Goal: Task Accomplishment & Management: Complete application form

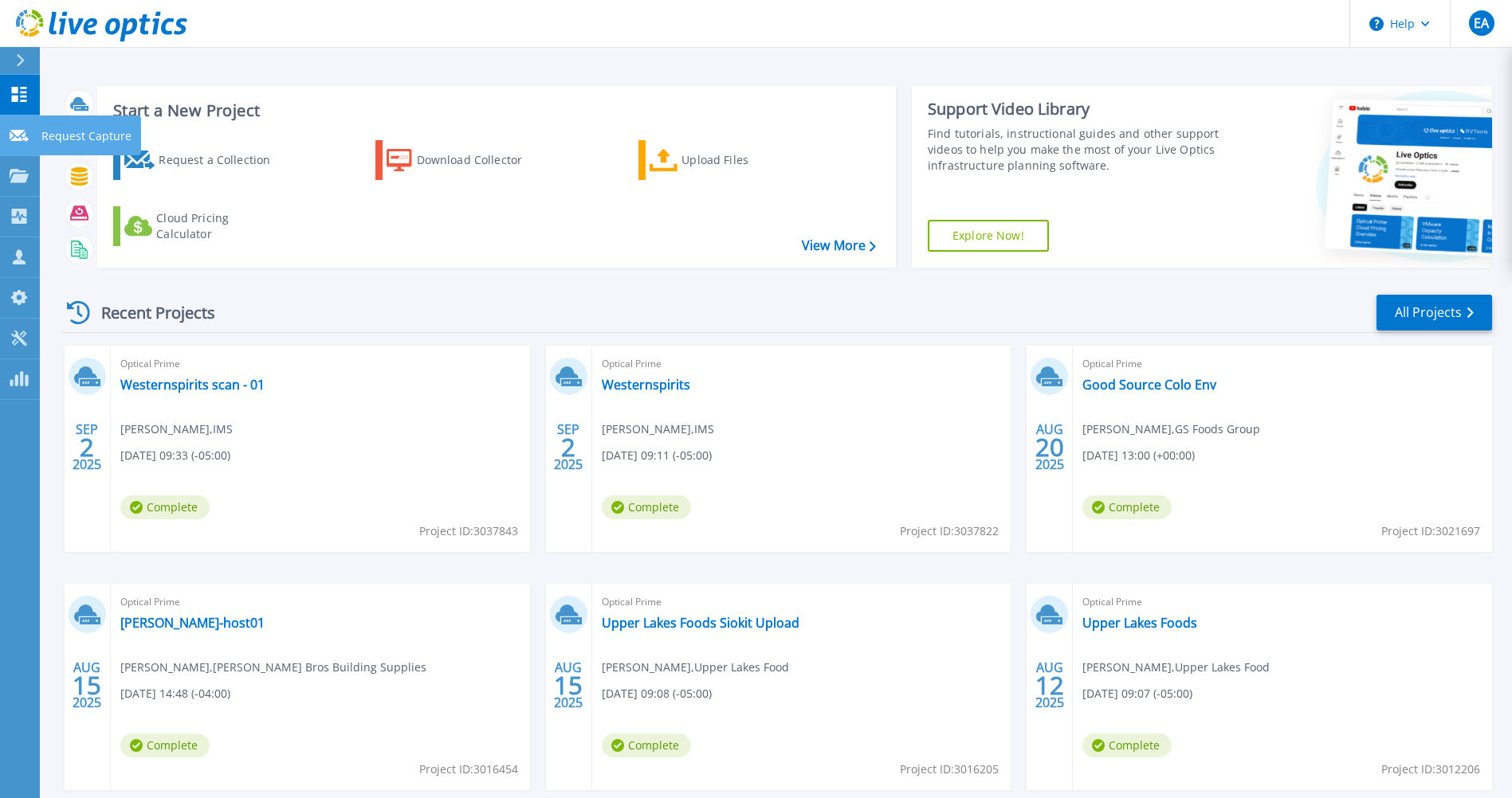
click at [18, 123] on link "Request Capture Request Capture" at bounding box center [20, 135] width 40 height 41
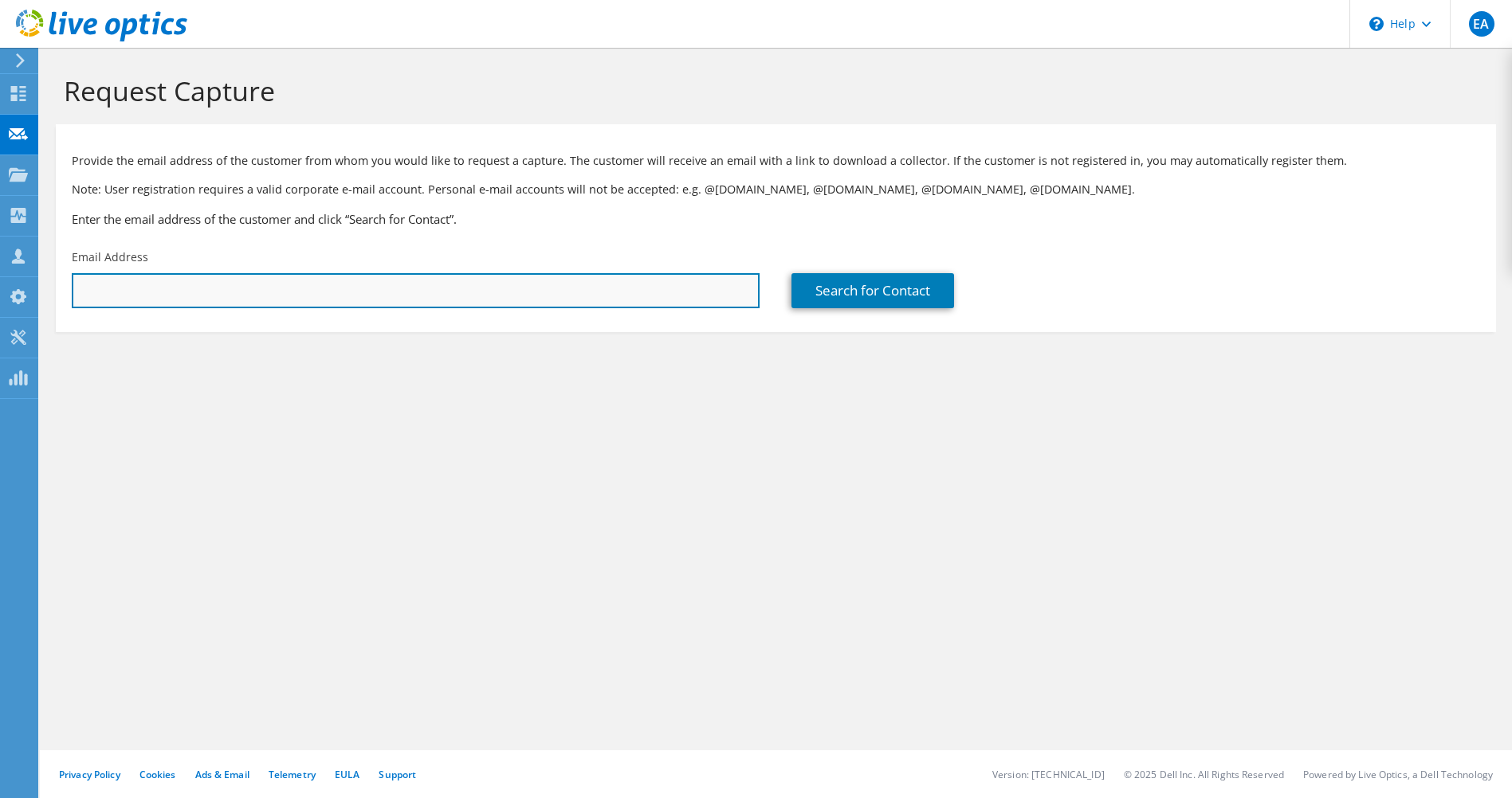
click at [149, 305] on input "text" at bounding box center [415, 290] width 687 height 35
paste input "ryan.reed@weaver.com"
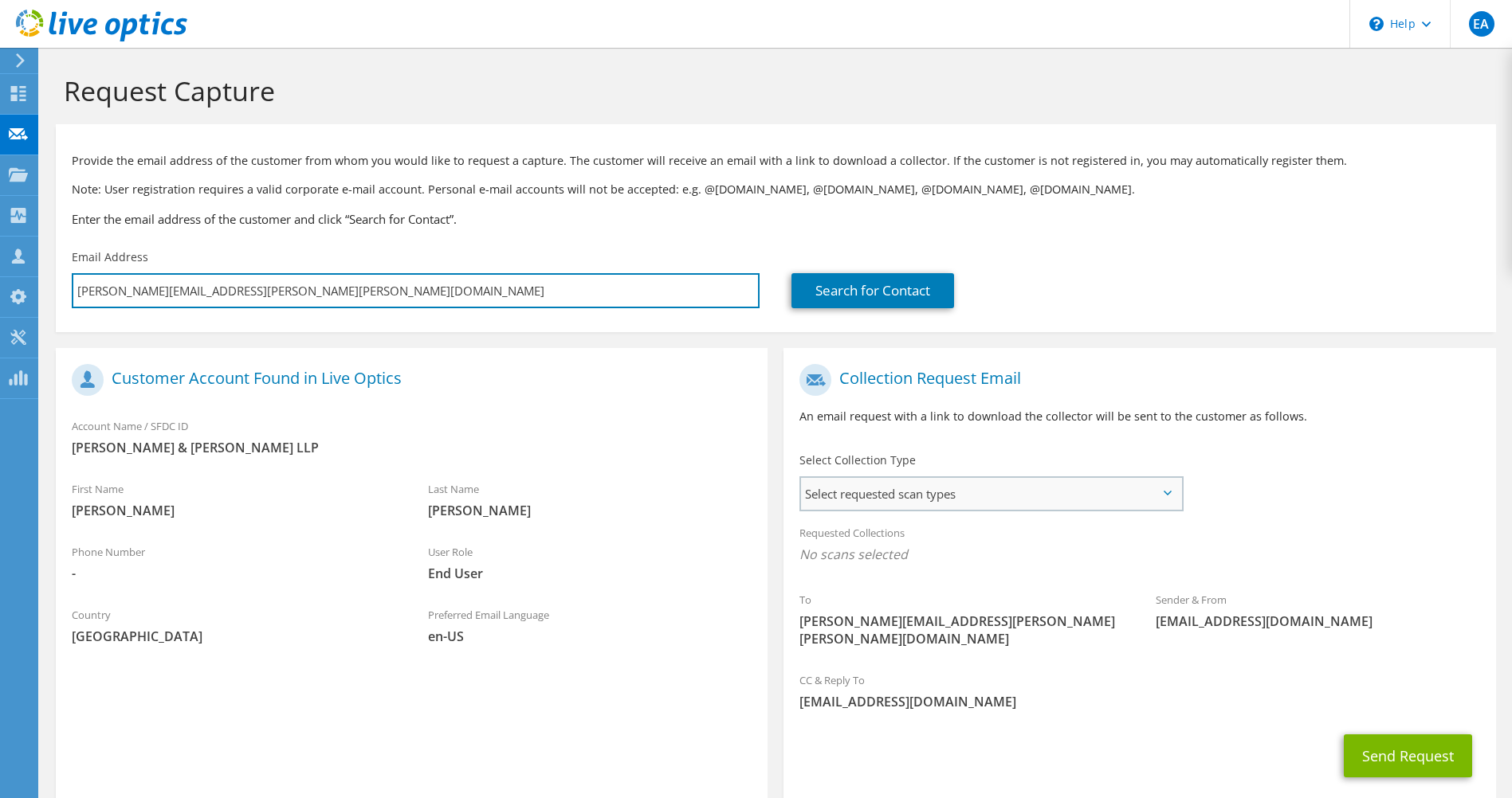
type input "ryan.reed@weaver.com"
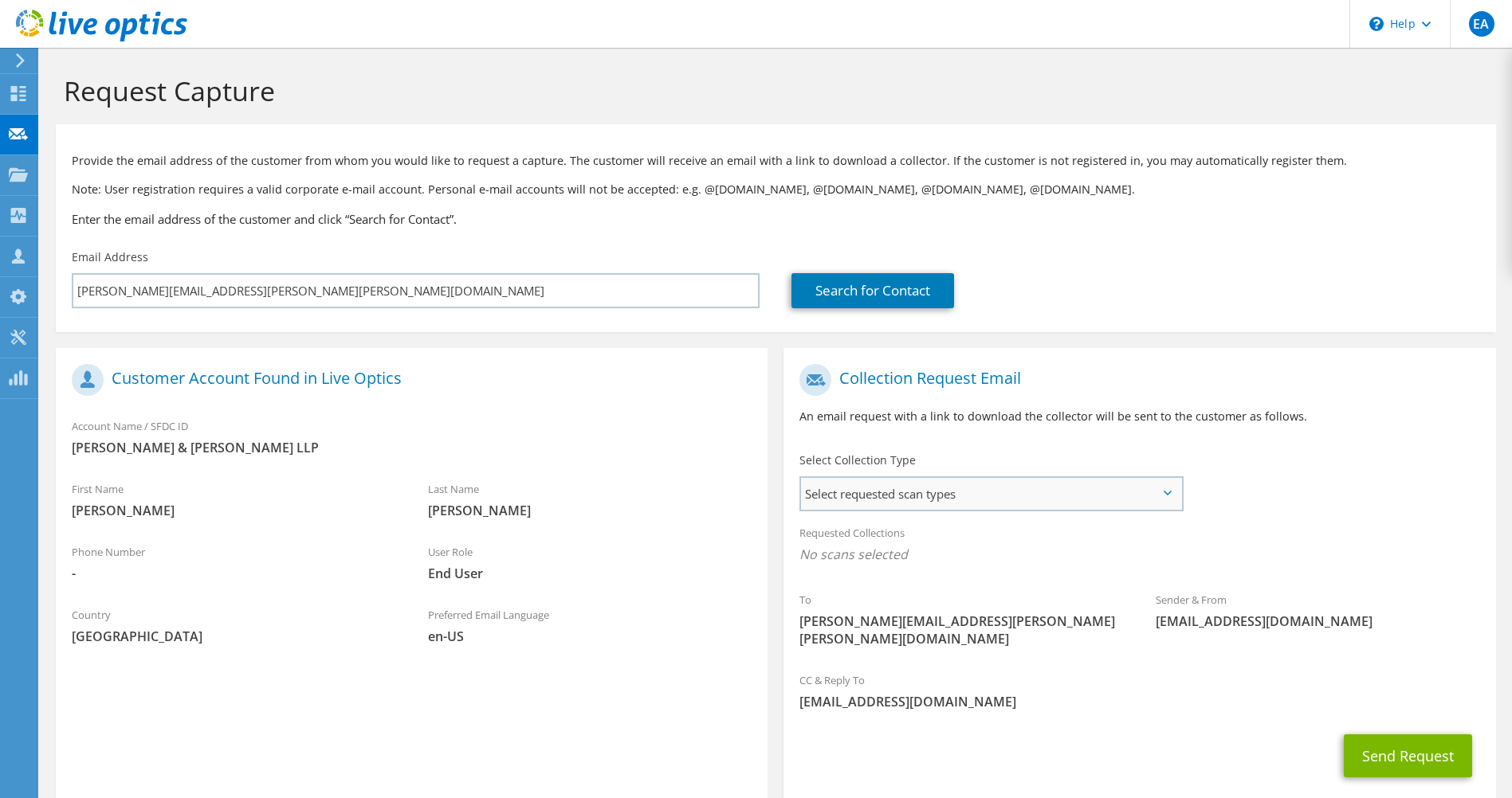
click at [999, 494] on span "Select requested scan types" at bounding box center [990, 494] width 379 height 32
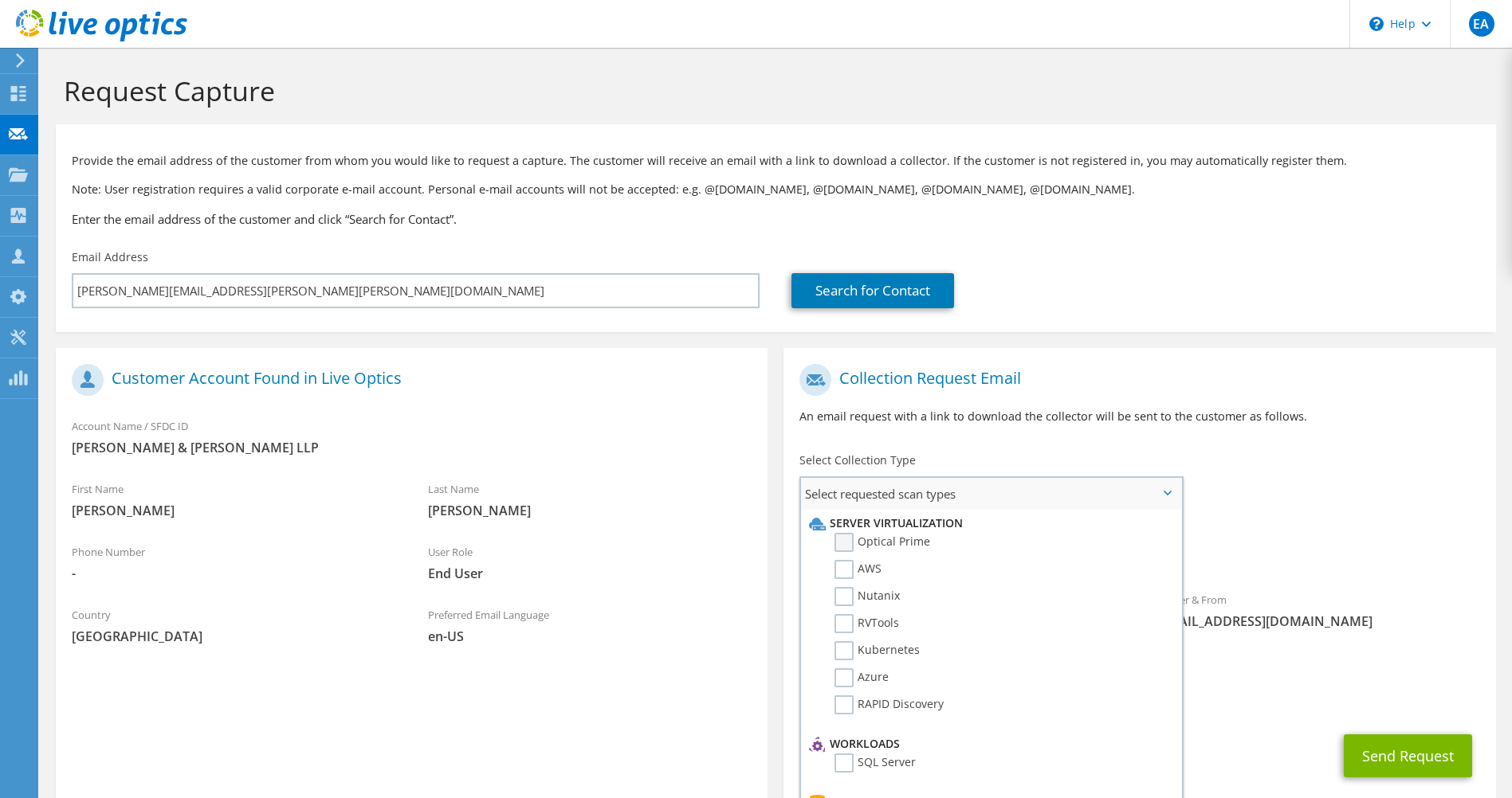
click at [920, 540] on label "Optical Prime" at bounding box center [881, 543] width 96 height 19
click at [0, 0] on input "Optical Prime" at bounding box center [0, 0] width 0 height 0
click at [1392, 739] on button "Send Request" at bounding box center [1408, 761] width 129 height 43
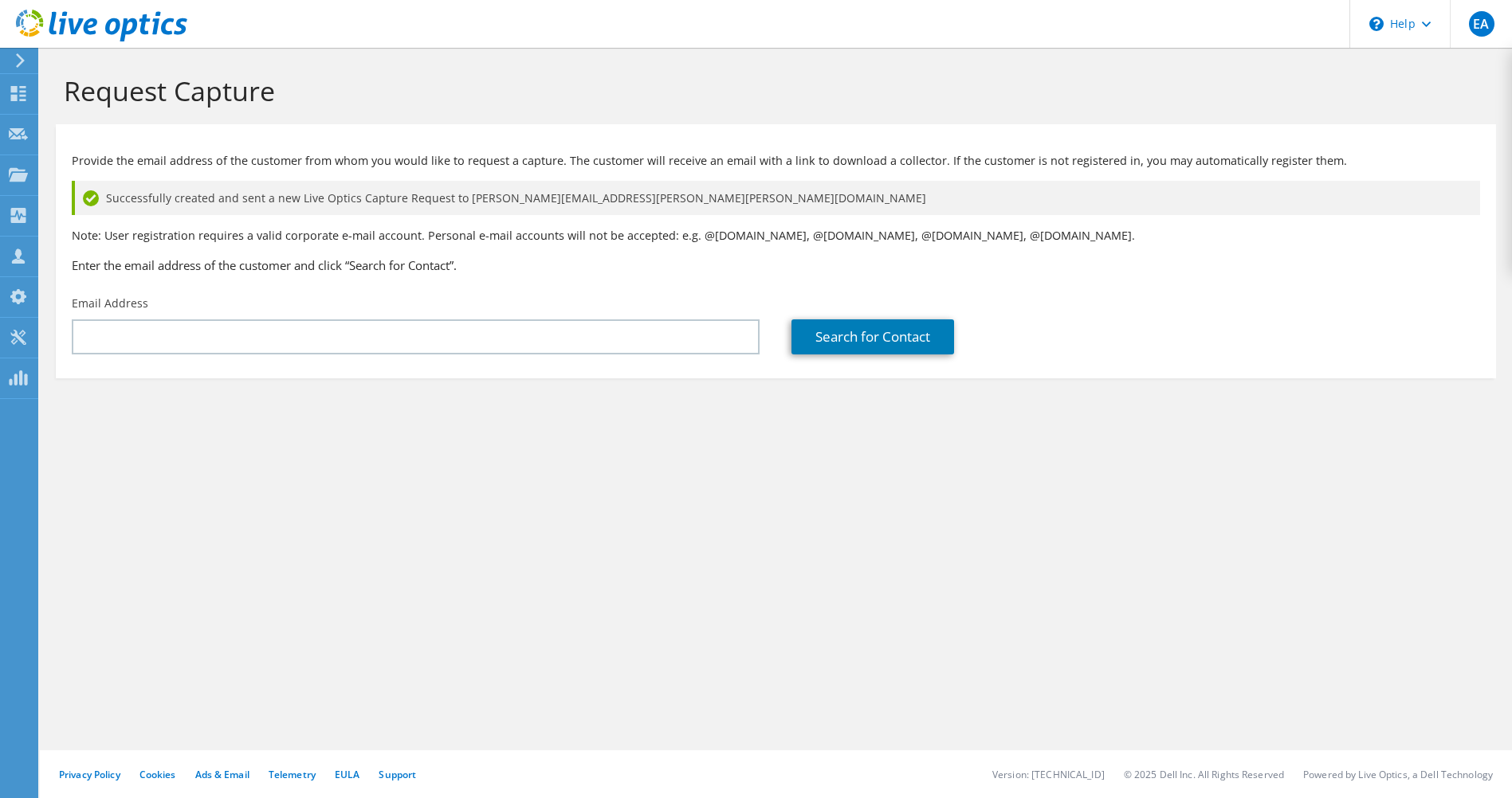
click at [89, 20] on use at bounding box center [101, 26] width 171 height 32
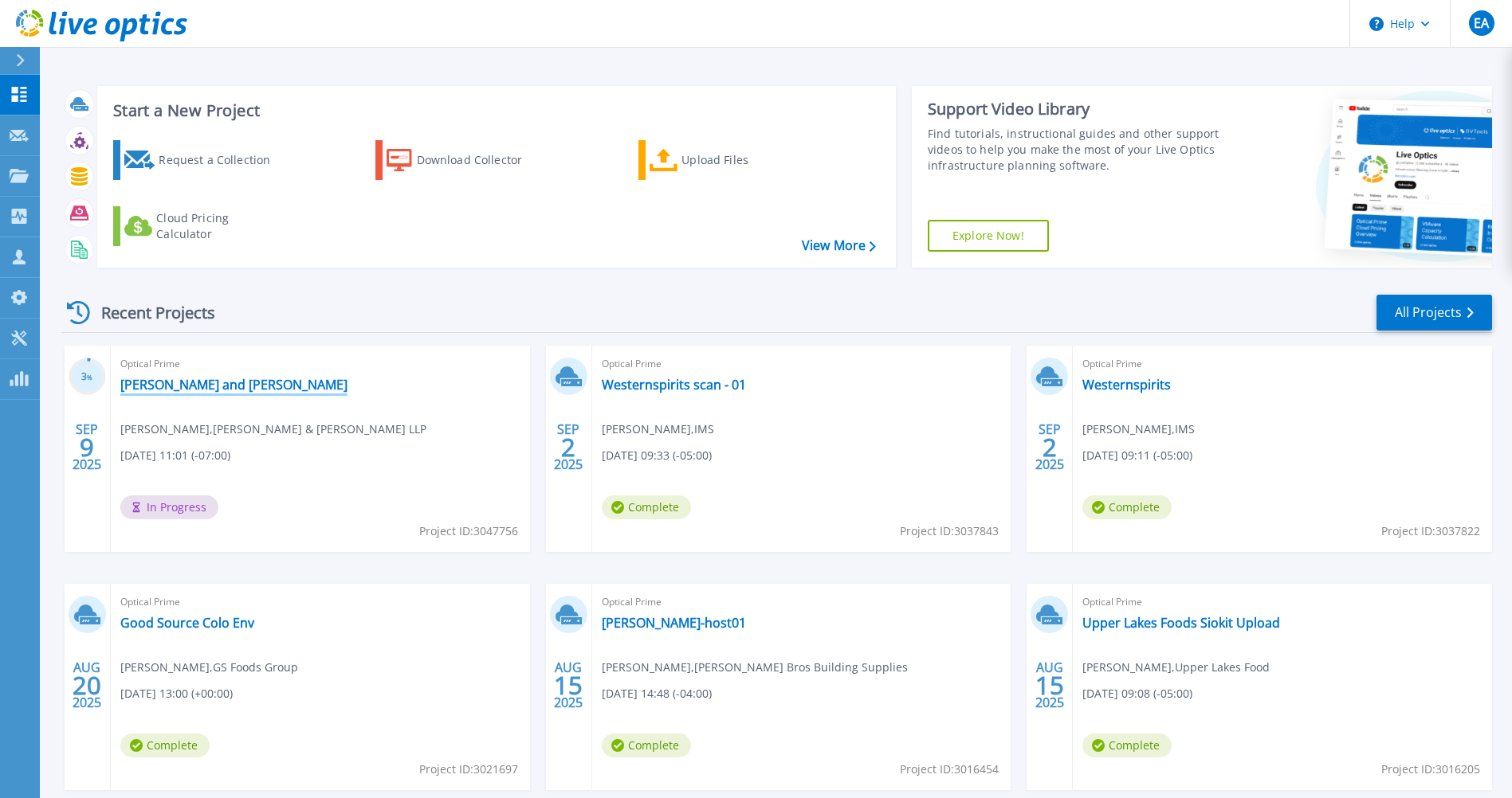
click at [217, 388] on link "[PERSON_NAME] and [PERSON_NAME]" at bounding box center [234, 385] width 227 height 16
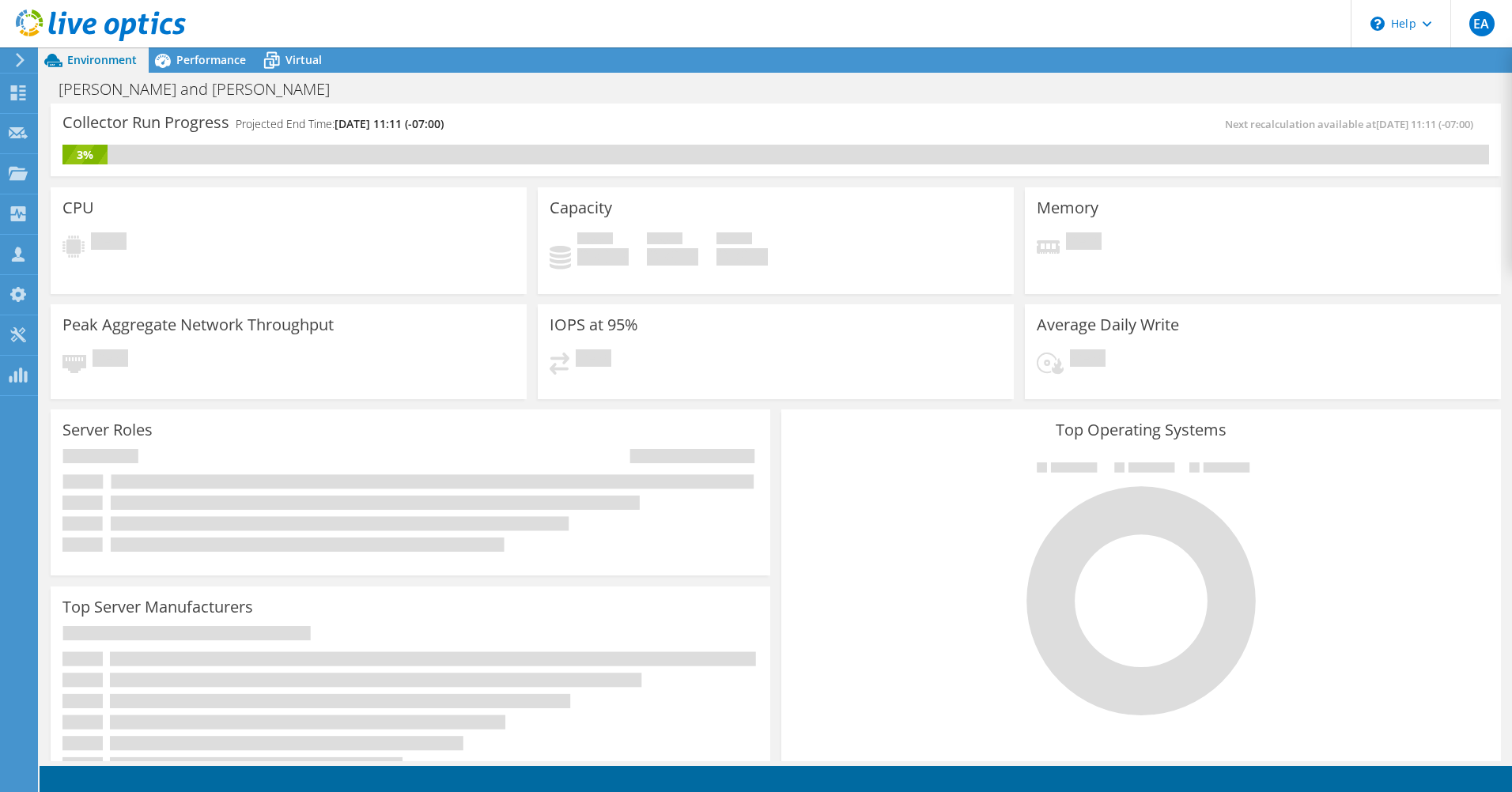
click at [645, 103] on div "Collector Run Progress Projected End Time: [DATE] 11:11 (-07:00) Next recalcula…" at bounding box center [776, 140] width 1451 height 73
click at [298, 71] on div "Virtual" at bounding box center [296, 60] width 76 height 25
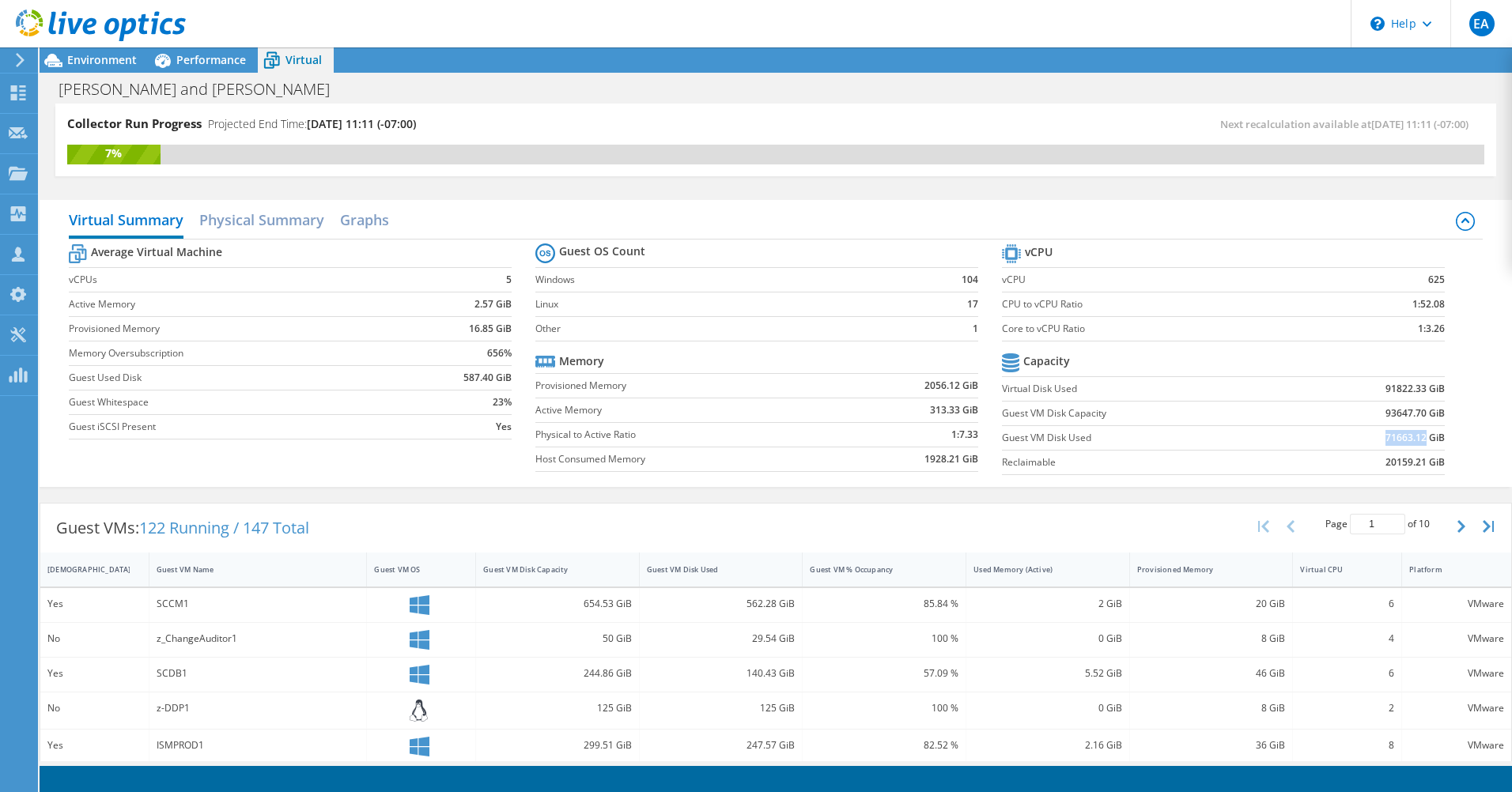
drag, startPoint x: 1348, startPoint y: 440, endPoint x: 1416, endPoint y: 436, distance: 68.1
click at [1416, 436] on td "71663.12 GiB" at bounding box center [1367, 437] width 153 height 24
click at [1293, 388] on td "91822.33 GiB" at bounding box center [1367, 388] width 153 height 24
drag, startPoint x: 1339, startPoint y: 386, endPoint x: 1428, endPoint y: 389, distance: 89.1
click at [1428, 389] on td "91822.33 GiB" at bounding box center [1367, 388] width 153 height 24
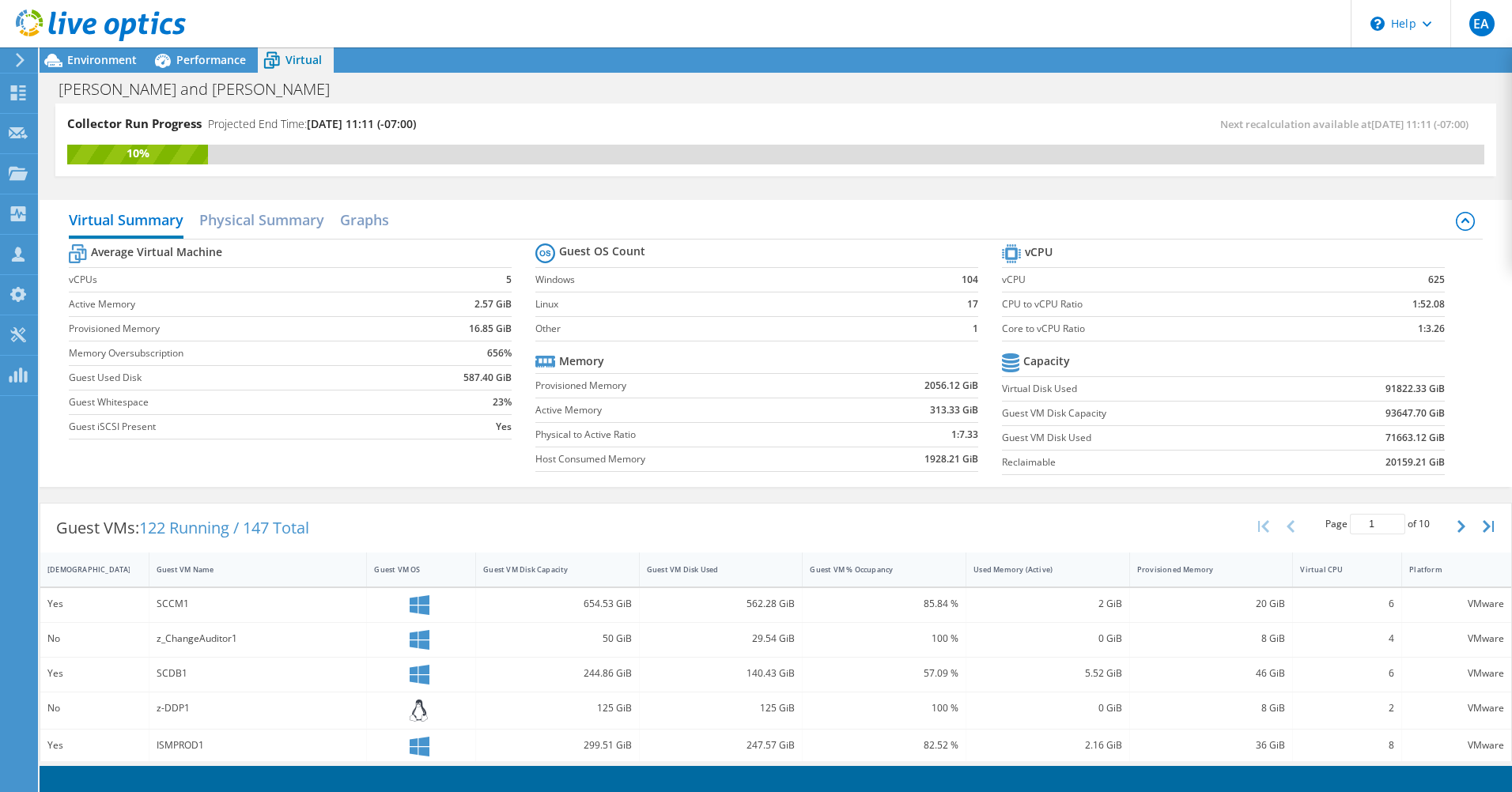
click at [1296, 439] on td "71663.12 GiB" at bounding box center [1367, 437] width 153 height 24
drag, startPoint x: 1305, startPoint y: 442, endPoint x: 1433, endPoint y: 437, distance: 128.1
click at [1433, 437] on td "71663.12 GiB" at bounding box center [1367, 437] width 153 height 24
